Goal: Task Accomplishment & Management: Use online tool/utility

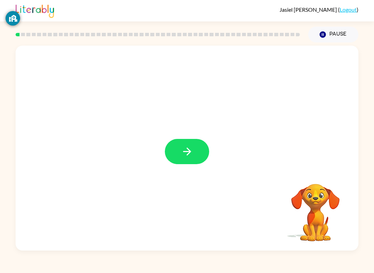
click at [175, 162] on button "button" at bounding box center [187, 151] width 44 height 25
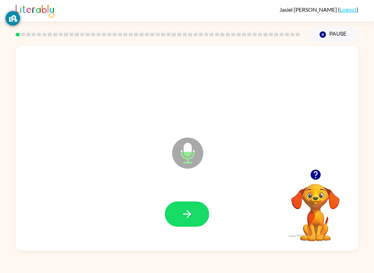
click at [199, 216] on button "button" at bounding box center [187, 214] width 44 height 25
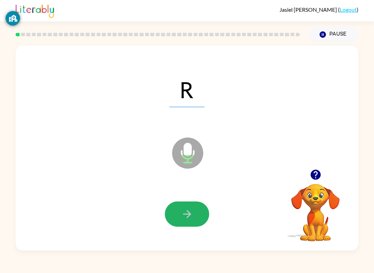
click at [189, 215] on icon "button" at bounding box center [187, 214] width 8 height 8
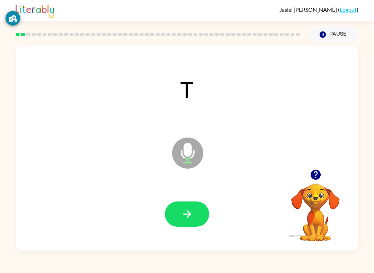
click at [200, 215] on button "button" at bounding box center [187, 214] width 44 height 25
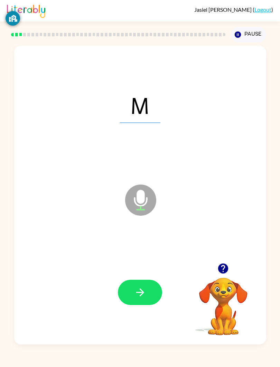
click at [136, 273] on button "button" at bounding box center [140, 292] width 44 height 25
click at [147, 273] on button "button" at bounding box center [140, 292] width 44 height 25
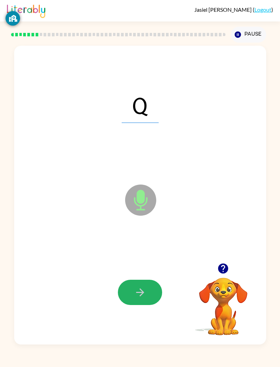
click at [145, 273] on button "button" at bounding box center [140, 292] width 44 height 25
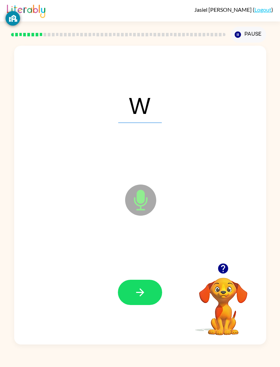
click at [139, 273] on div at bounding box center [140, 292] width 238 height 90
click at [145, 273] on button "button" at bounding box center [140, 292] width 44 height 25
click at [137, 273] on icon "button" at bounding box center [140, 292] width 12 height 12
click at [148, 273] on button "button" at bounding box center [140, 292] width 44 height 25
click at [144, 273] on icon "button" at bounding box center [140, 292] width 12 height 12
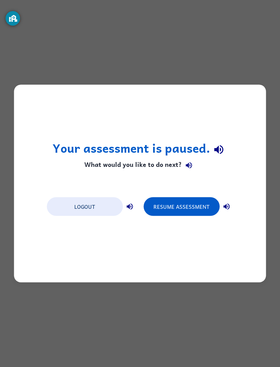
click at [201, 211] on button "Resume Assessment" at bounding box center [182, 206] width 76 height 19
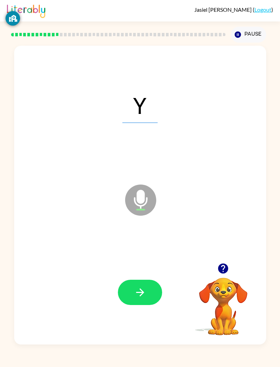
click at [134, 273] on icon "button" at bounding box center [140, 292] width 12 height 12
click at [152, 273] on button "button" at bounding box center [140, 292] width 44 height 25
click at [148, 273] on button "button" at bounding box center [140, 292] width 44 height 25
click at [134, 273] on button "button" at bounding box center [140, 292] width 44 height 25
click at [155, 273] on button "button" at bounding box center [140, 292] width 44 height 25
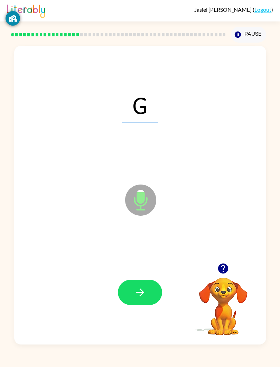
click at [154, 273] on button "button" at bounding box center [140, 292] width 44 height 25
click at [132, 273] on button "button" at bounding box center [140, 292] width 44 height 25
click at [136, 273] on icon "button" at bounding box center [140, 292] width 12 height 12
click at [148, 273] on button "button" at bounding box center [140, 292] width 44 height 25
click at [150, 273] on button "button" at bounding box center [140, 292] width 44 height 25
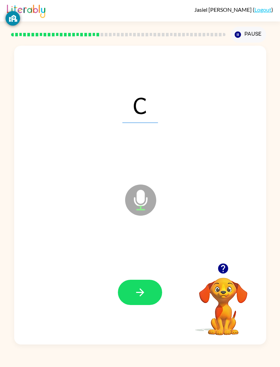
click at [145, 273] on button "button" at bounding box center [140, 292] width 44 height 25
click at [145, 273] on icon "button" at bounding box center [140, 292] width 12 height 12
click at [143, 273] on icon "button" at bounding box center [140, 292] width 8 height 8
click at [139, 273] on icon "button" at bounding box center [140, 292] width 12 height 12
click at [145, 273] on icon "button" at bounding box center [140, 292] width 12 height 12
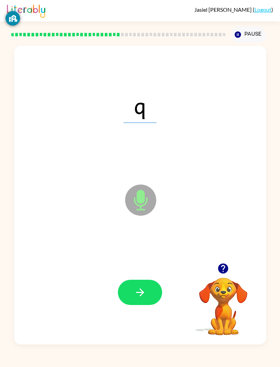
click at [137, 273] on icon "button" at bounding box center [140, 292] width 8 height 8
click at [149, 273] on button "button" at bounding box center [140, 292] width 44 height 25
click at [141, 273] on icon "button" at bounding box center [140, 292] width 12 height 12
click at [136, 273] on button "button" at bounding box center [140, 292] width 44 height 25
click at [149, 273] on button "button" at bounding box center [140, 292] width 44 height 25
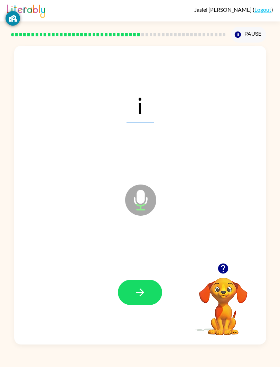
click at [148, 273] on button "button" at bounding box center [140, 292] width 44 height 25
click at [150, 273] on button "button" at bounding box center [140, 292] width 44 height 25
click at [152, 273] on button "button" at bounding box center [140, 292] width 44 height 25
click at [145, 273] on icon "button" at bounding box center [140, 292] width 12 height 12
click at [134, 273] on icon "button" at bounding box center [140, 292] width 12 height 12
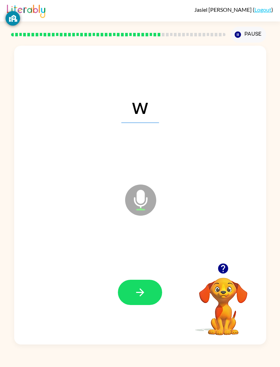
click at [143, 273] on icon "button" at bounding box center [140, 292] width 12 height 12
click at [151, 273] on button "button" at bounding box center [140, 292] width 44 height 25
click at [139, 273] on icon "button" at bounding box center [140, 292] width 12 height 12
click at [138, 273] on icon "button" at bounding box center [140, 292] width 12 height 12
click at [148, 273] on button "button" at bounding box center [140, 292] width 44 height 25
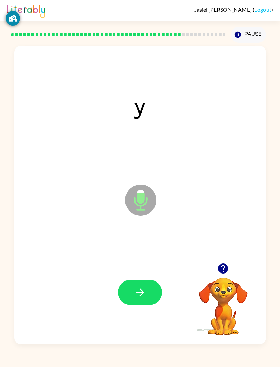
click at [144, 273] on icon "button" at bounding box center [140, 292] width 12 height 12
click at [138, 273] on button "button" at bounding box center [140, 292] width 44 height 25
click at [148, 273] on button "button" at bounding box center [140, 292] width 44 height 25
click at [129, 273] on button "button" at bounding box center [140, 292] width 44 height 25
click at [138, 273] on icon "button" at bounding box center [140, 292] width 12 height 12
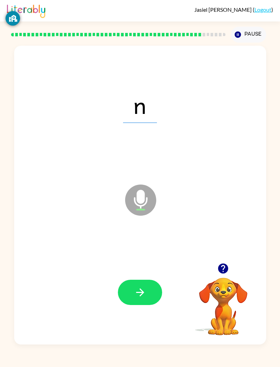
click at [138, 273] on icon "button" at bounding box center [140, 292] width 12 height 12
click at [140, 273] on button "button" at bounding box center [140, 292] width 44 height 25
click at [153, 273] on button "button" at bounding box center [140, 292] width 44 height 25
click at [152, 273] on button "button" at bounding box center [140, 292] width 44 height 25
click at [144, 273] on button "button" at bounding box center [140, 292] width 44 height 25
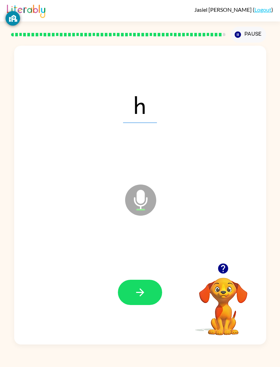
click at [146, 273] on button "button" at bounding box center [140, 292] width 44 height 25
